Goal: Information Seeking & Learning: Find specific fact

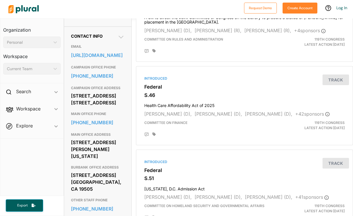
scroll to position [184, 0]
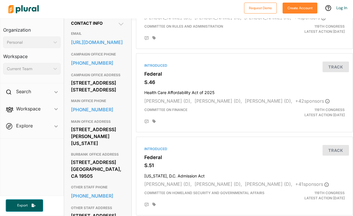
drag, startPoint x: 72, startPoint y: 107, endPoint x: 120, endPoint y: 122, distance: 49.8
click at [120, 94] on div "[STREET_ADDRESS] [STREET_ADDRESS]" at bounding box center [98, 86] width 54 height 16
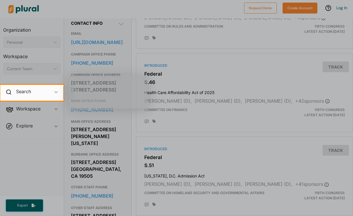
drag, startPoint x: 72, startPoint y: 108, endPoint x: 103, endPoint y: 114, distance: 31.6
click at [103, 114] on body "Request Demo Create Account Log In Organization Personal ic_keyboard_arrow_down…" at bounding box center [176, 108] width 353 height 216
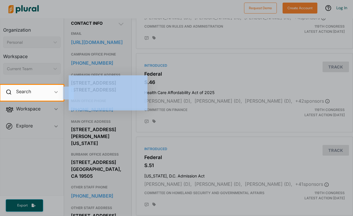
click at [103, 114] on div at bounding box center [176, 158] width 353 height 115
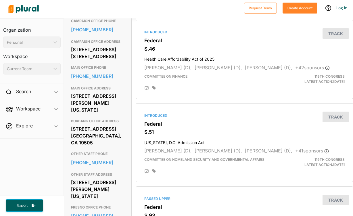
scroll to position [225, 0]
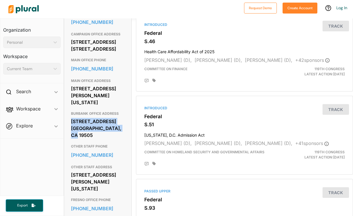
drag, startPoint x: 71, startPoint y: 152, endPoint x: 113, endPoint y: 160, distance: 42.6
click at [113, 139] on div "[STREET_ADDRESS] [GEOGRAPHIC_DATA], CA 19505" at bounding box center [98, 128] width 54 height 22
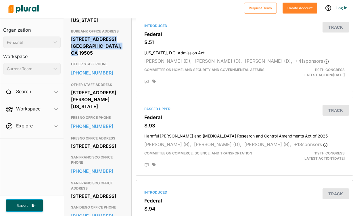
scroll to position [307, 0]
copy div "[STREET_ADDRESS] [GEOGRAPHIC_DATA], CA 19505"
